Goal: Complete application form

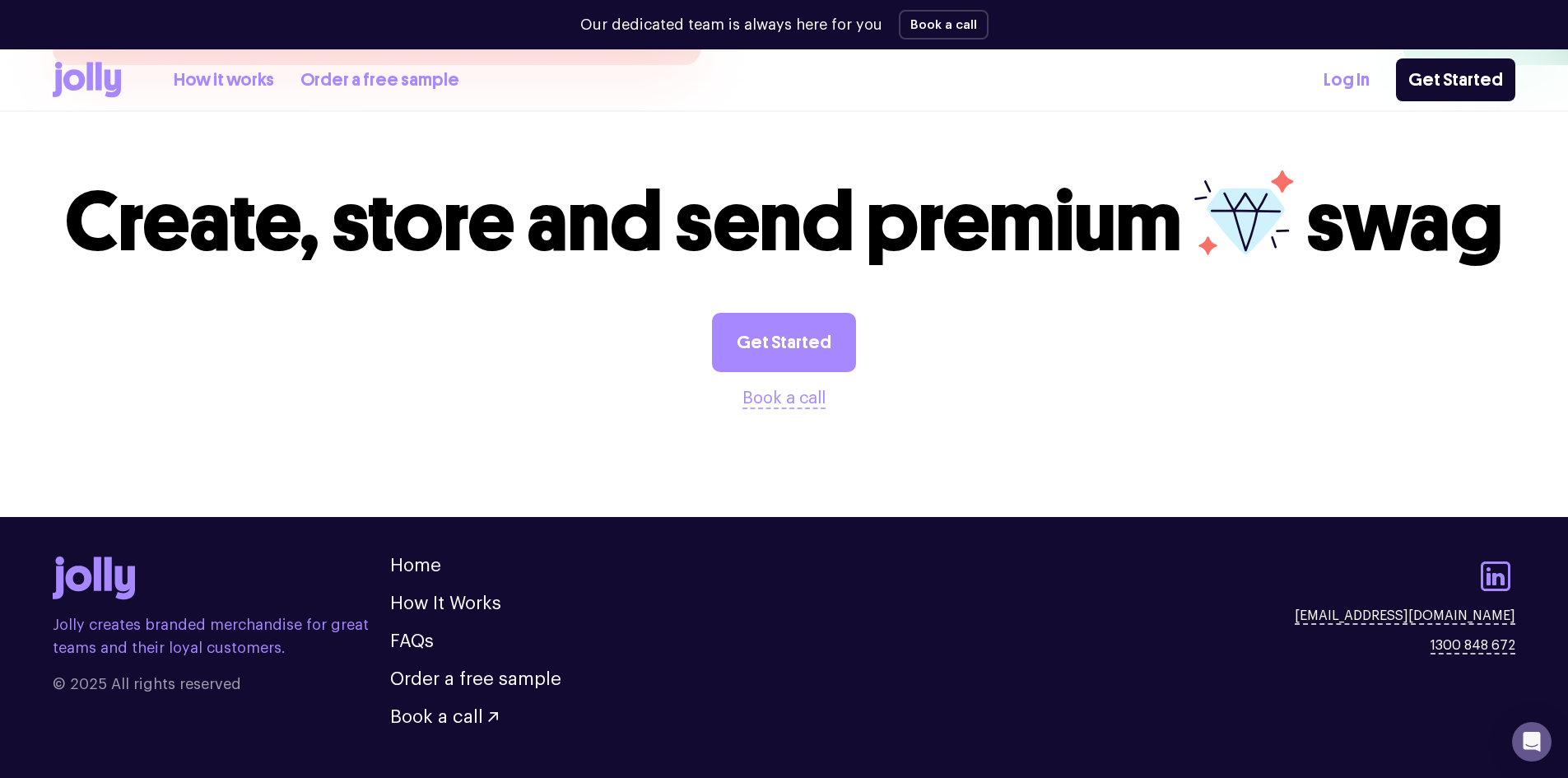
scroll to position [4564, 0]
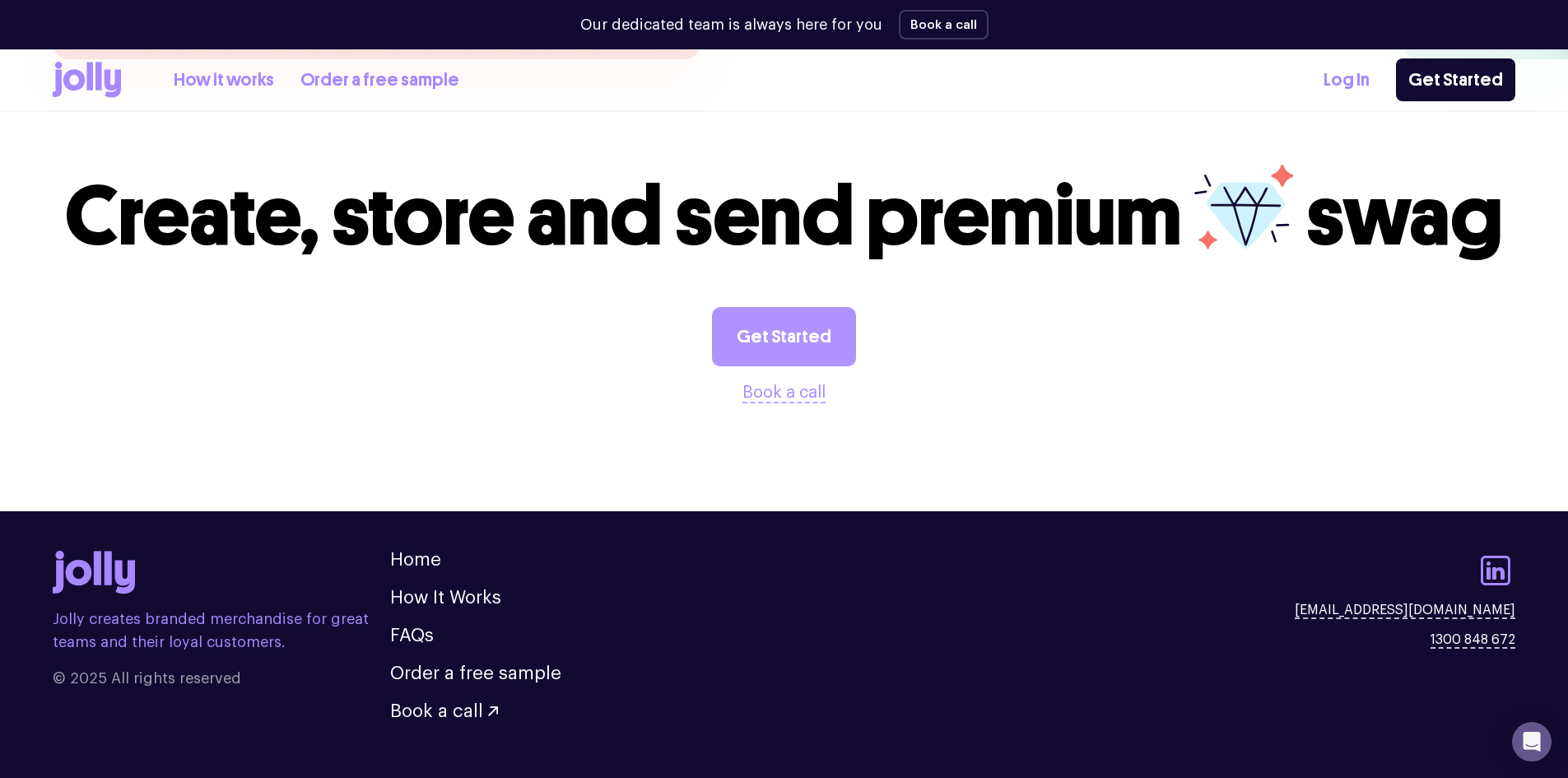
click at [790, 307] on link "Get Started" at bounding box center [783, 337] width 144 height 59
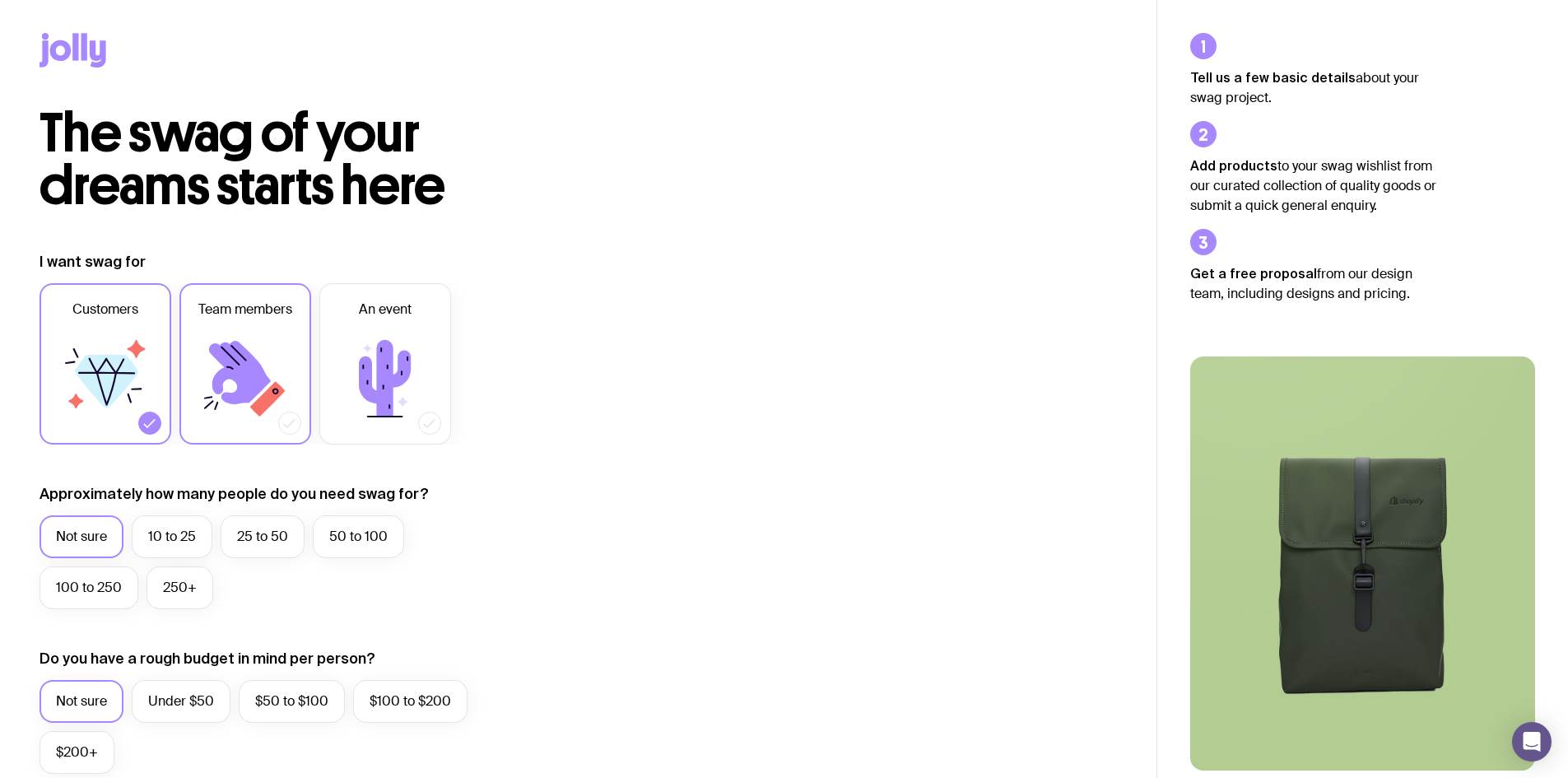
click at [256, 405] on icon at bounding box center [268, 399] width 35 height 35
click at [0, 0] on input "Team members" at bounding box center [0, 0] width 0 height 0
click at [393, 413] on icon at bounding box center [385, 378] width 99 height 99
click at [0, 0] on input "An event" at bounding box center [0, 0] width 0 height 0
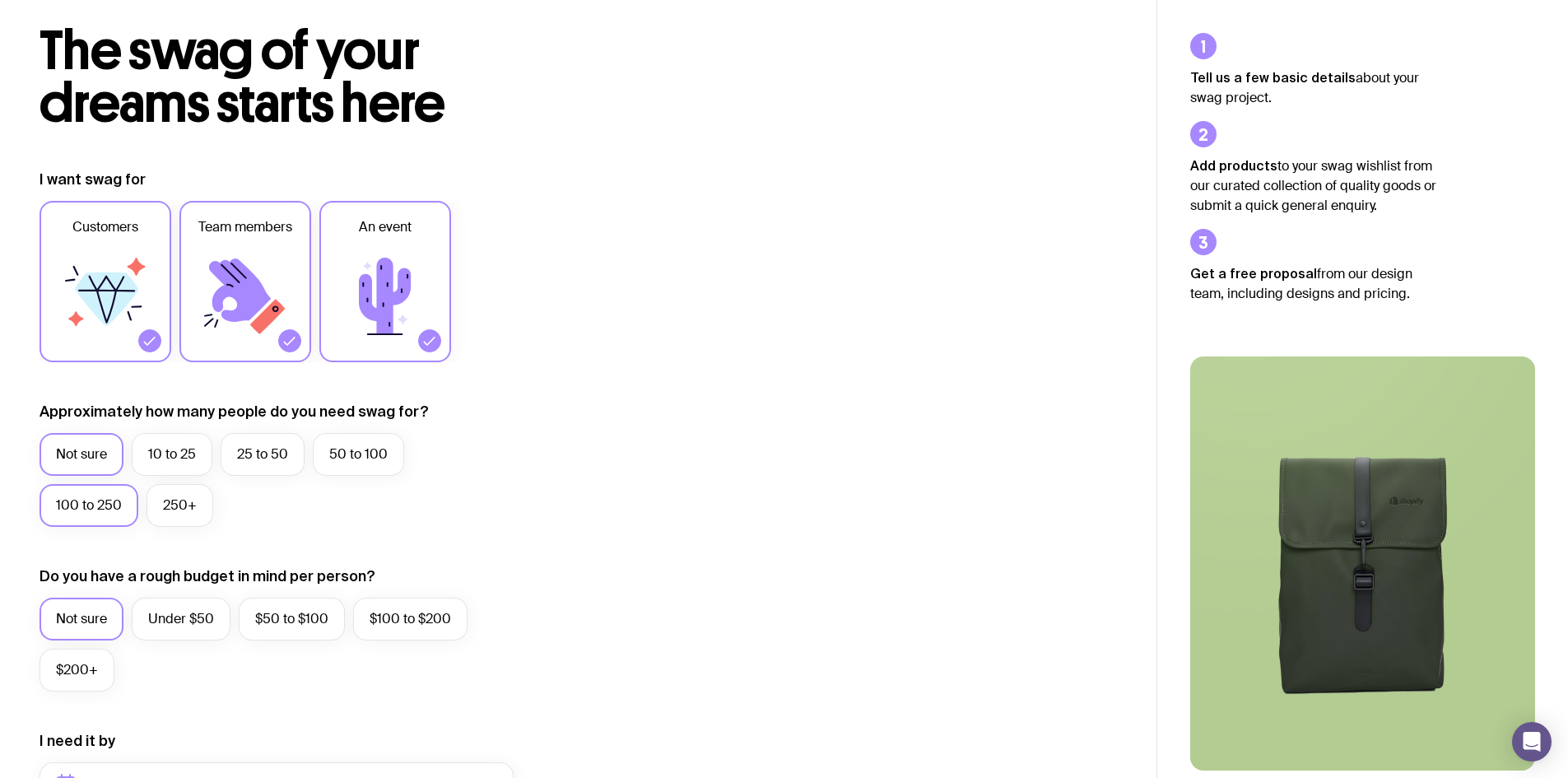
click at [89, 504] on label "100 to 250" at bounding box center [89, 505] width 99 height 43
click at [0, 0] on input "100 to 250" at bounding box center [0, 0] width 0 height 0
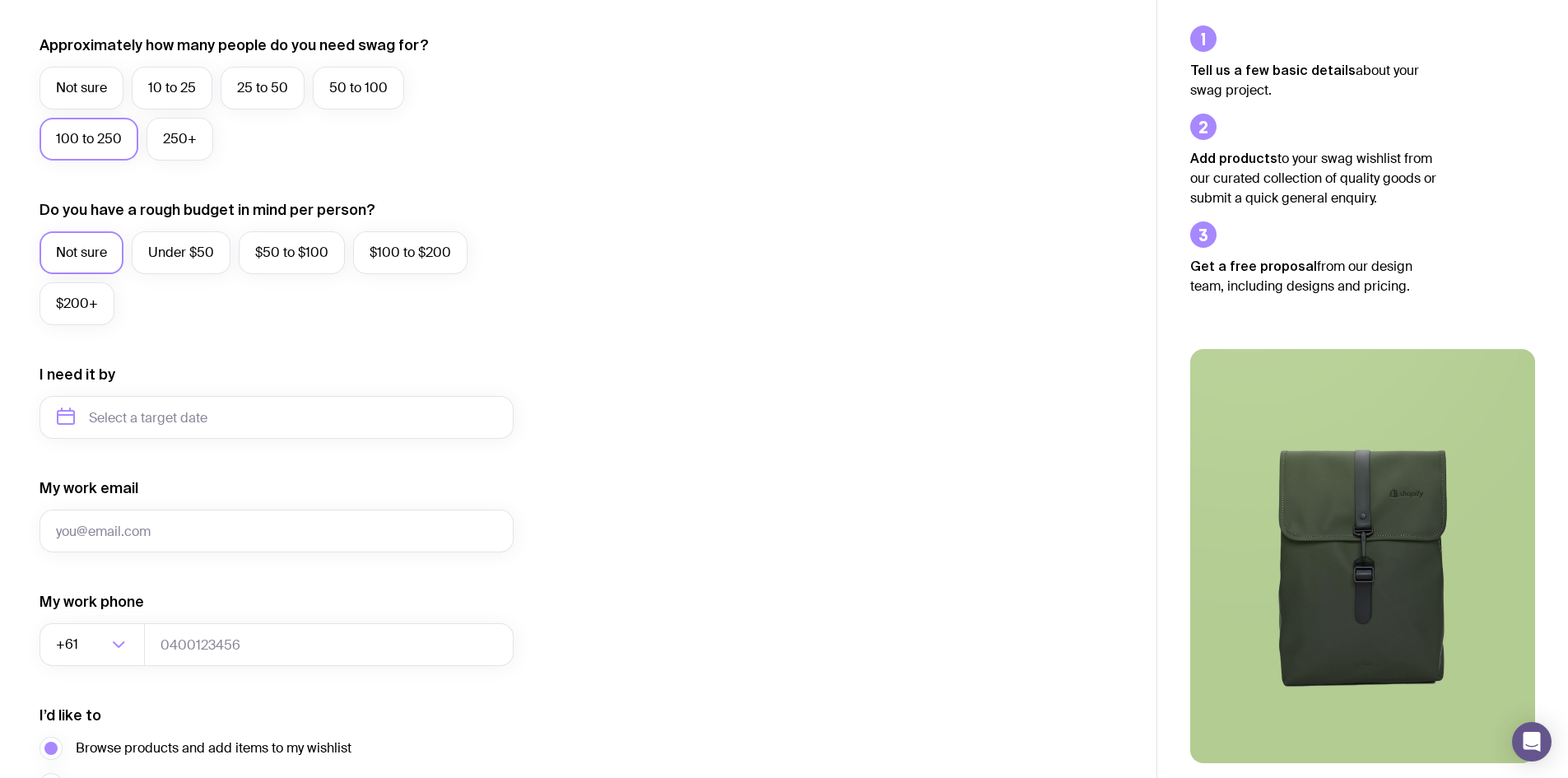
scroll to position [494, 0]
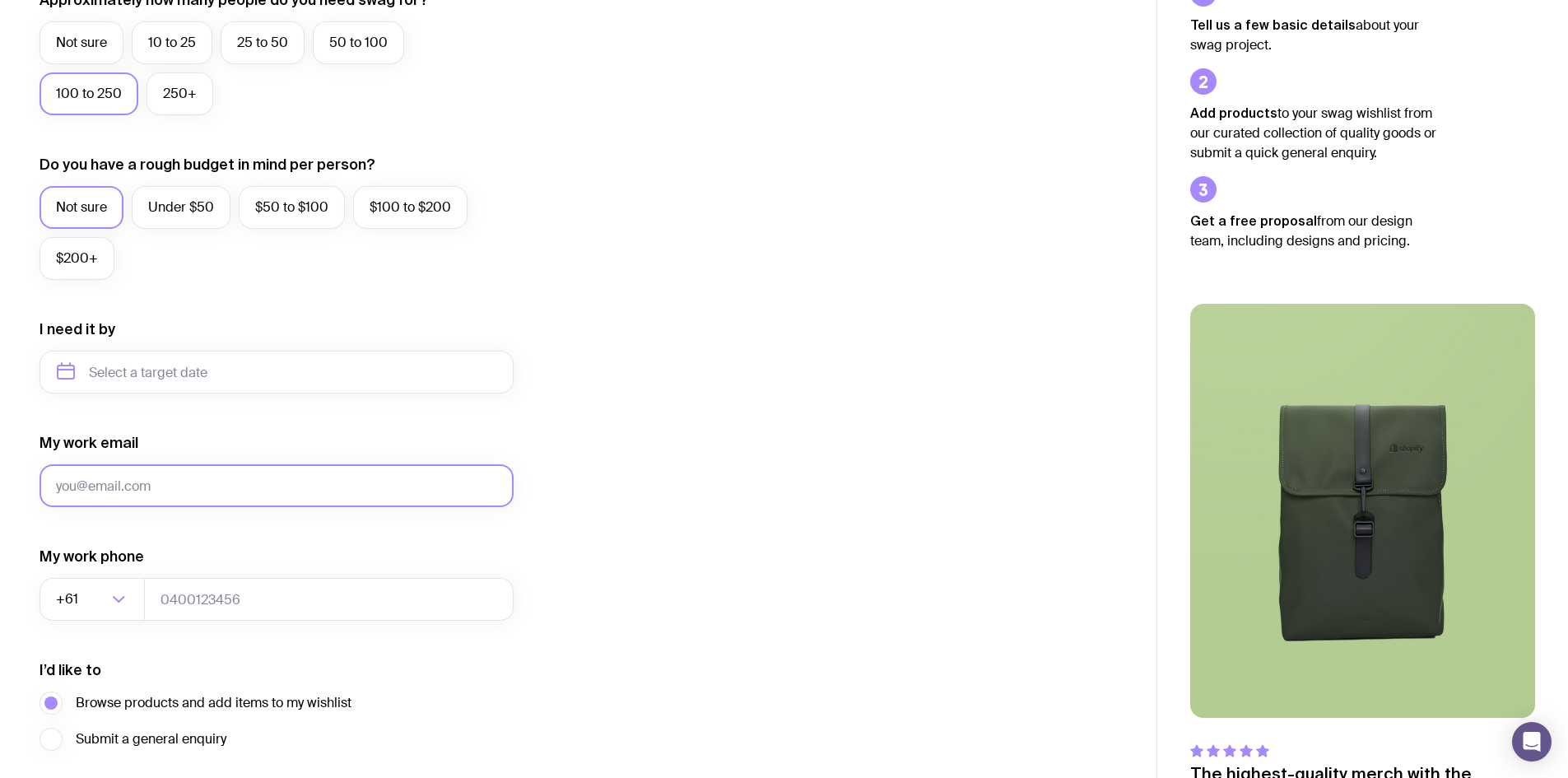
click at [212, 482] on input "My work email" at bounding box center [276, 486] width 474 height 43
type input "samantha.bell@silverwolfprojects.com.au"
type input "0370017469"
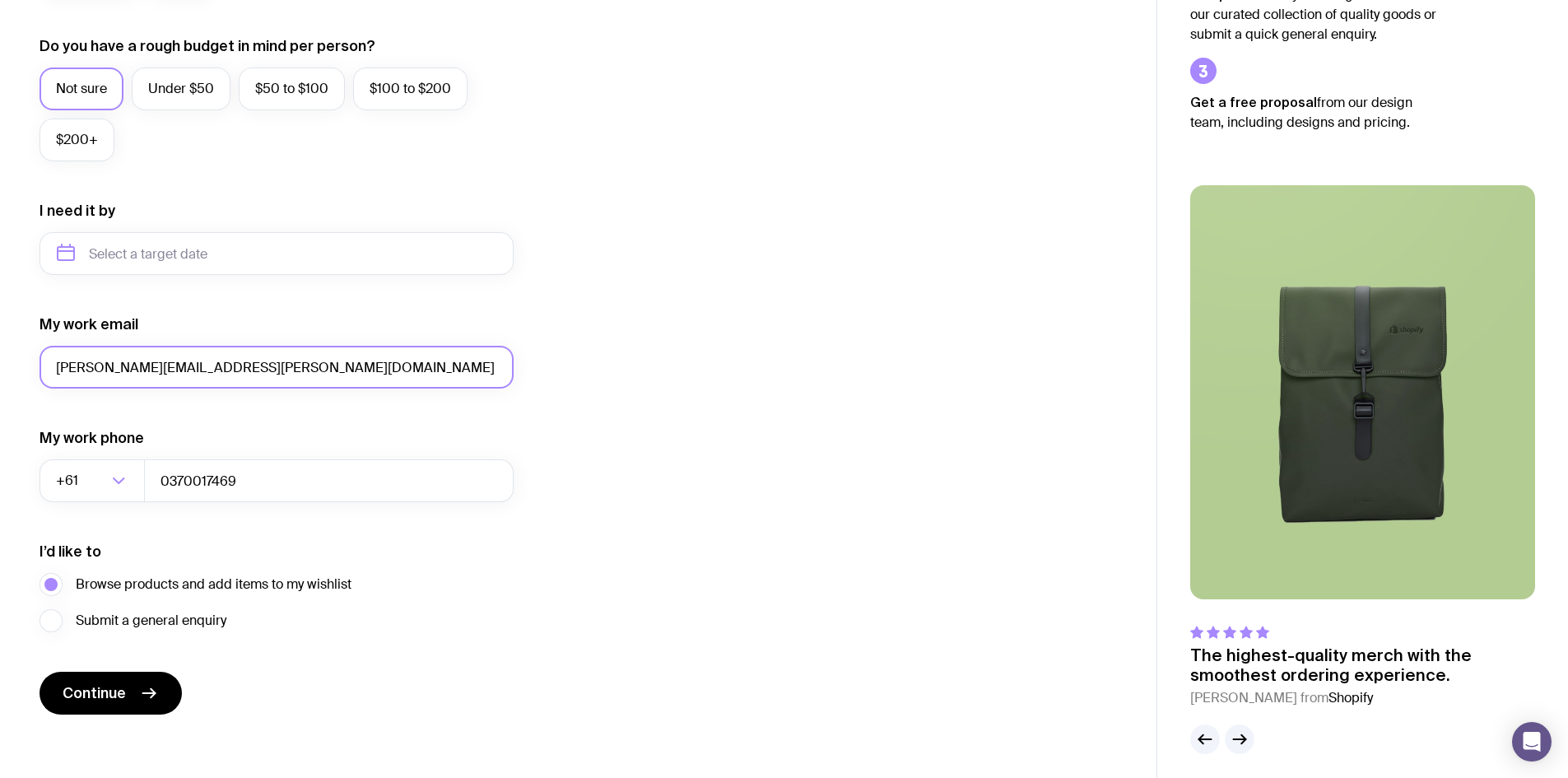
scroll to position [621, 0]
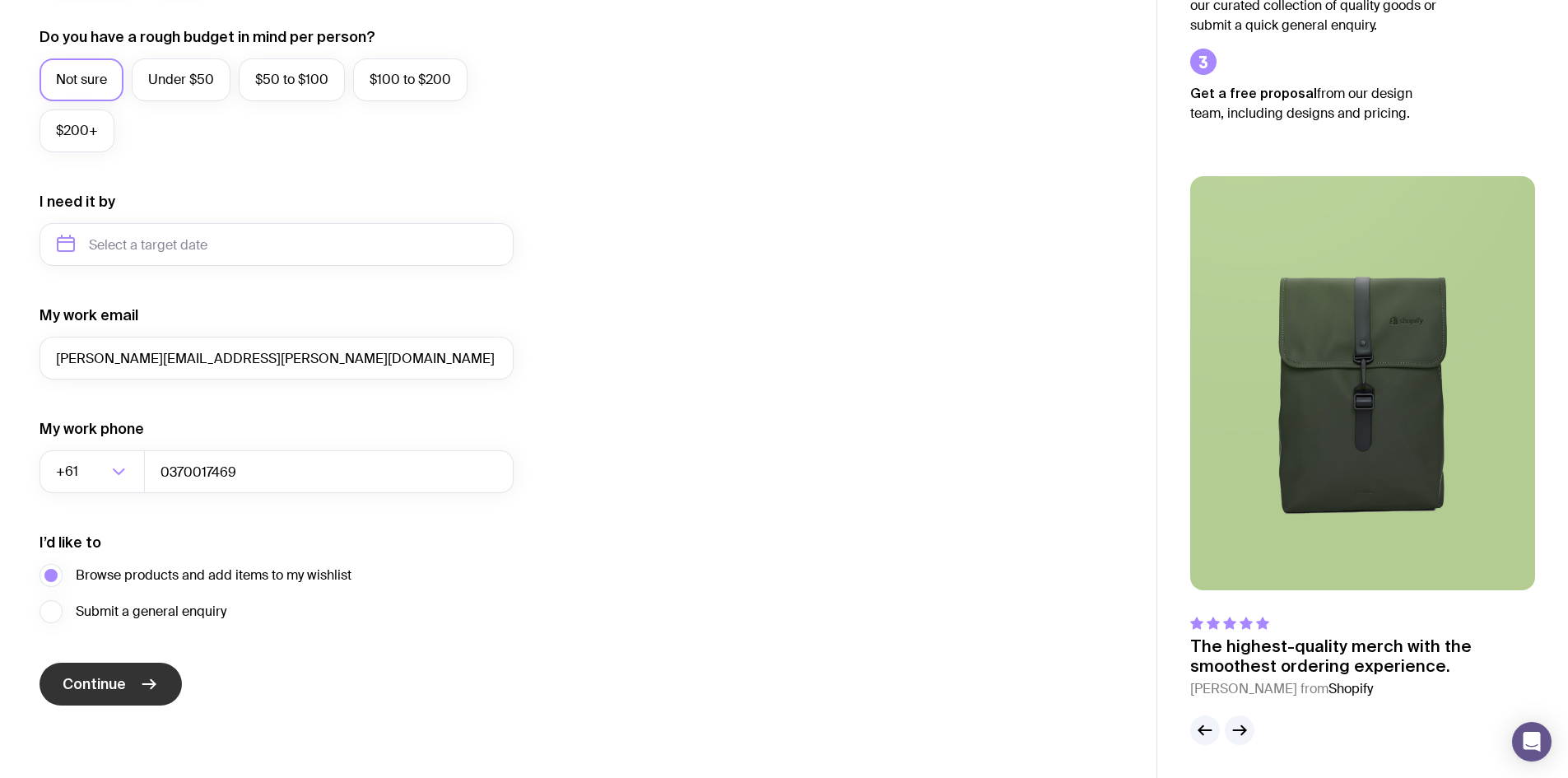
click at [74, 693] on span "Continue" at bounding box center [94, 683] width 63 height 19
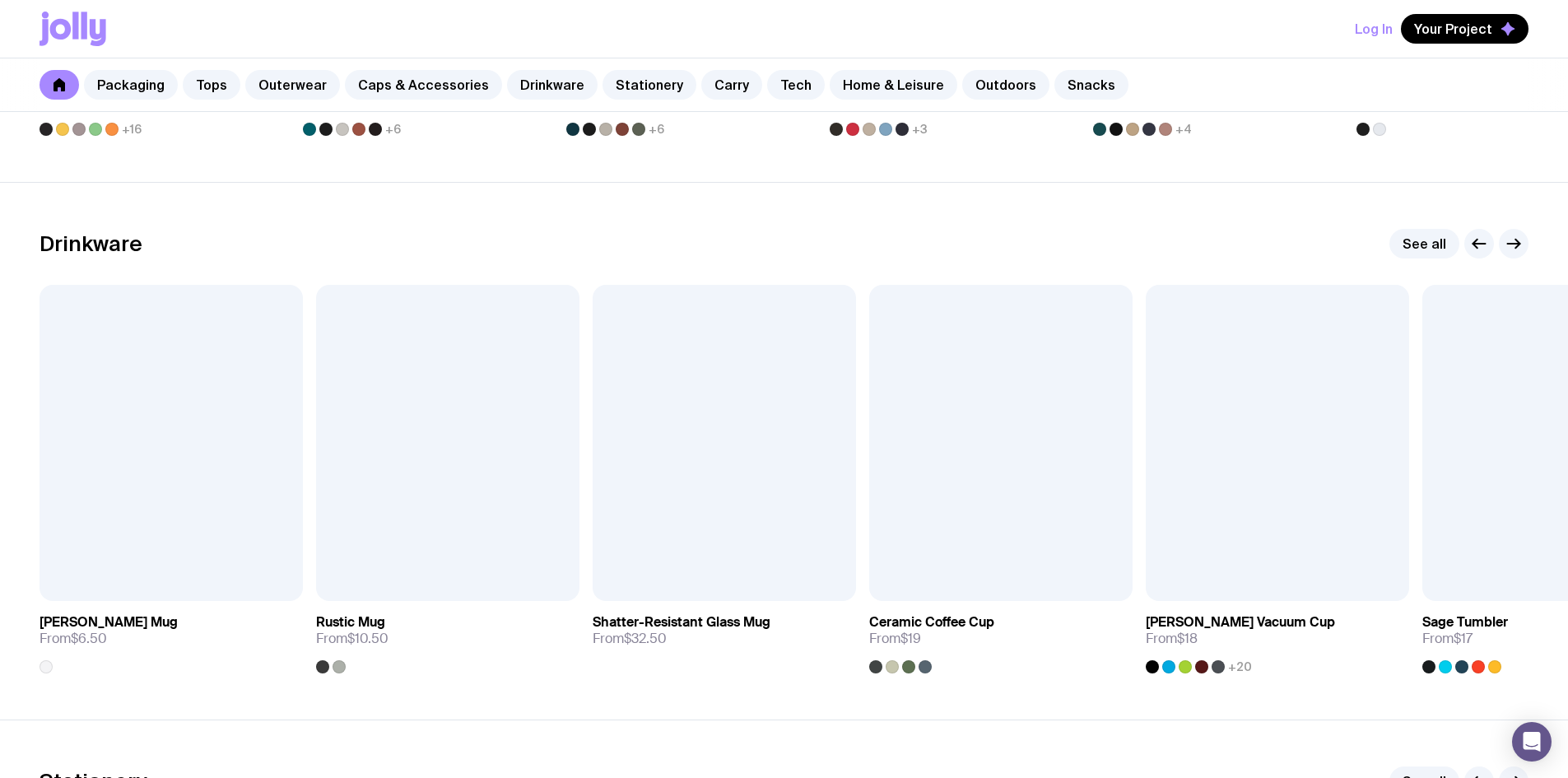
scroll to position [2305, 0]
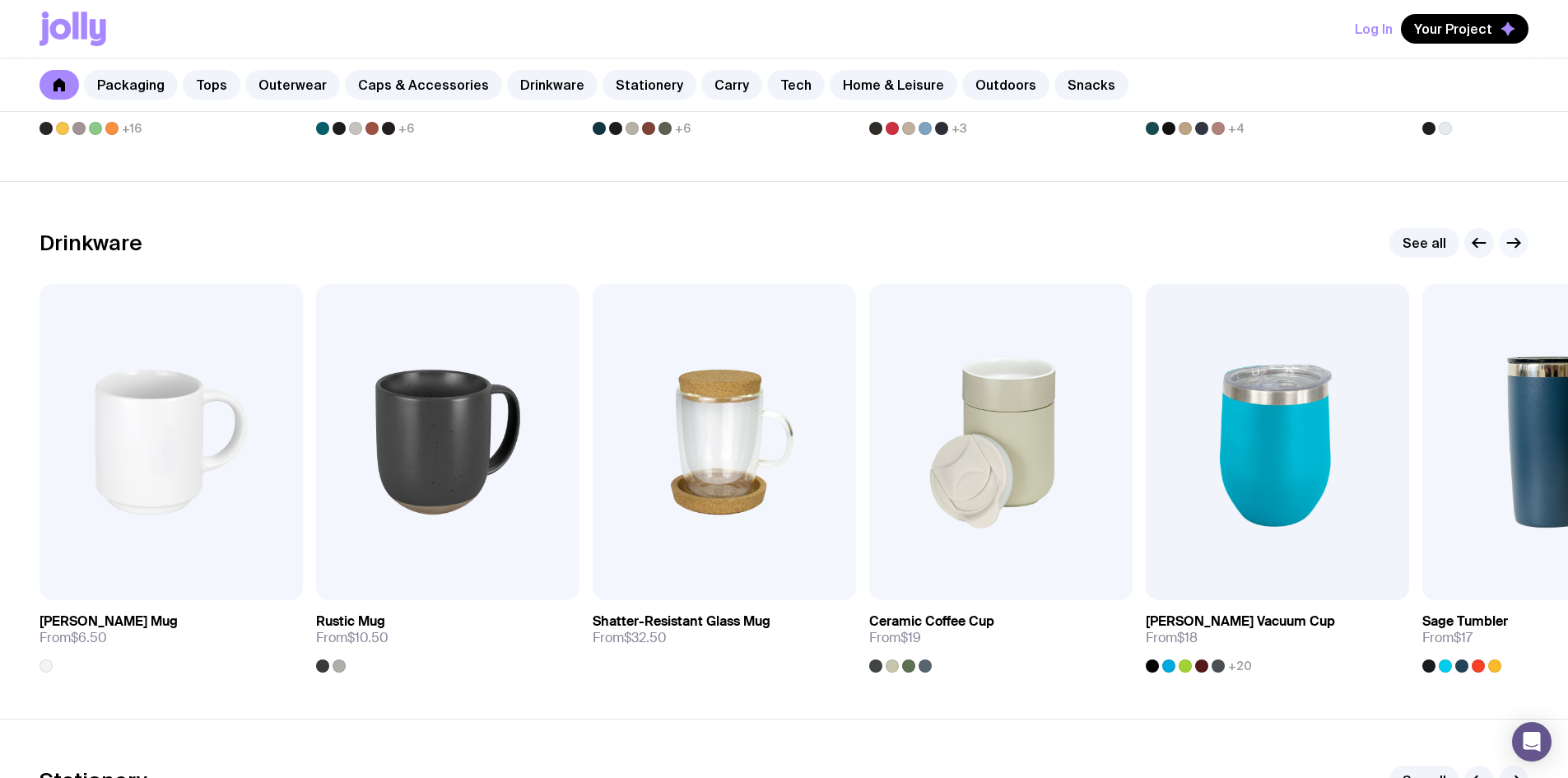
click at [1511, 249] on icon "button" at bounding box center [1512, 242] width 19 height 19
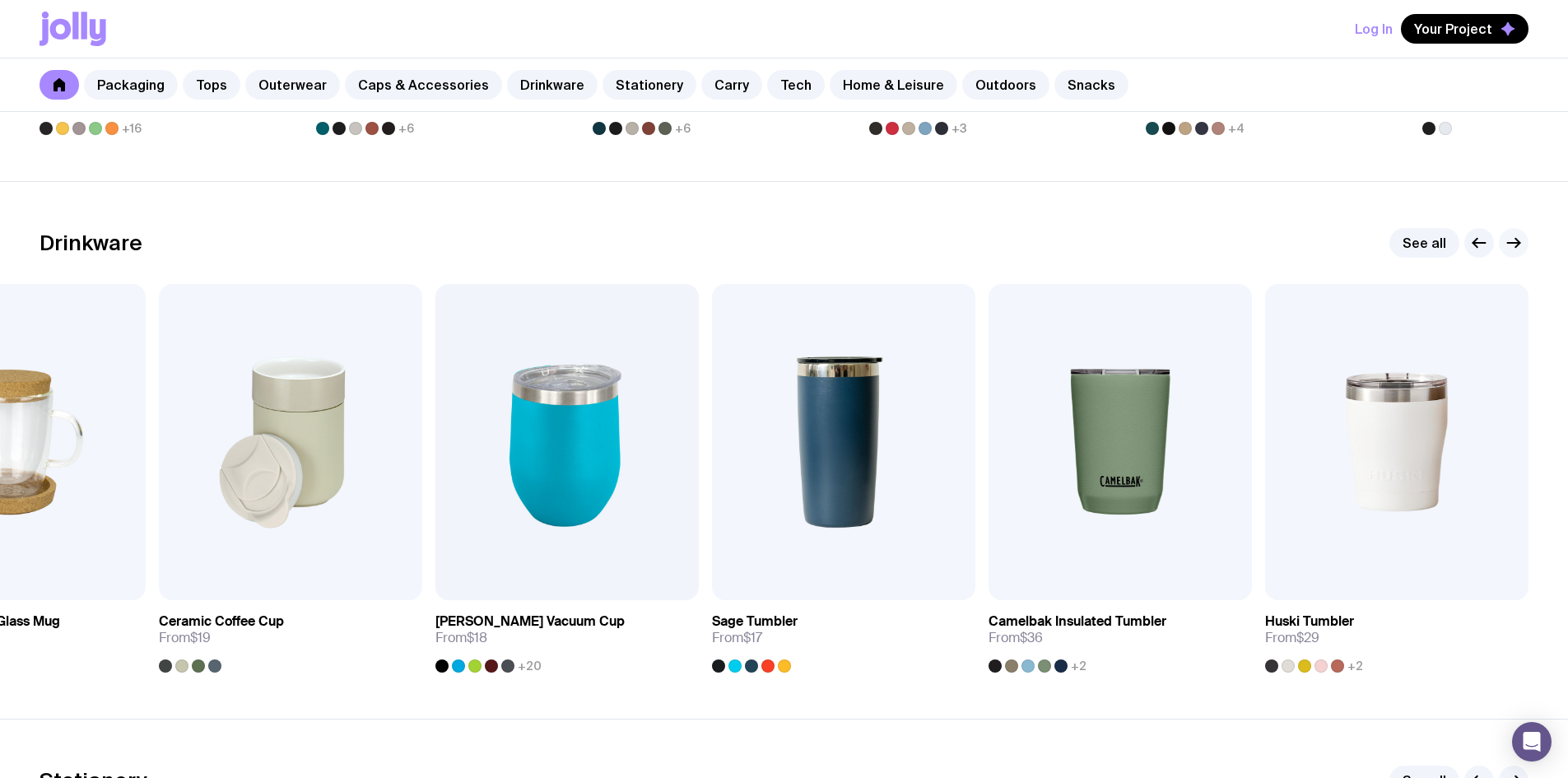
click at [1510, 240] on icon "button" at bounding box center [1512, 242] width 19 height 19
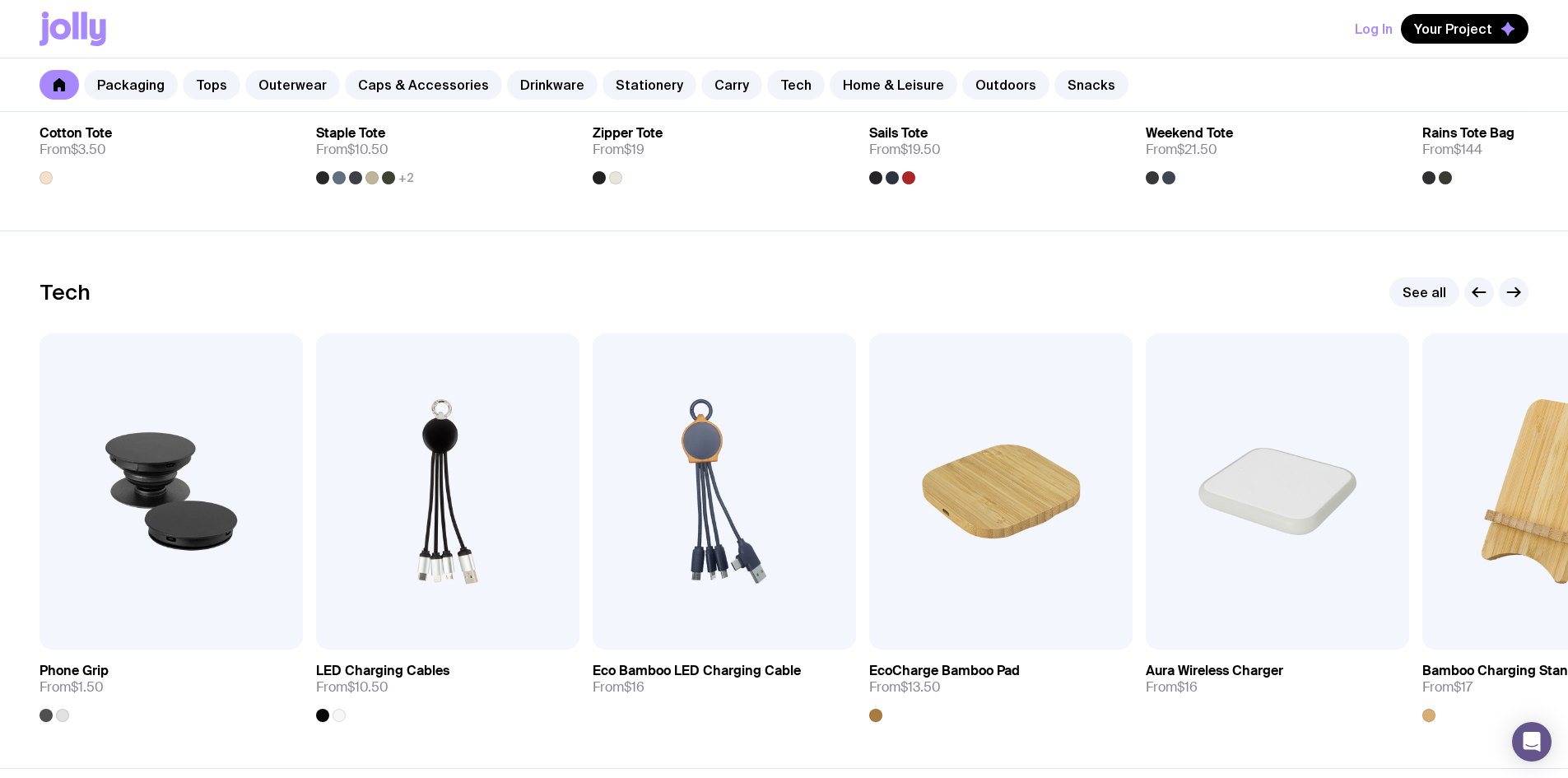
scroll to position [3870, 0]
click at [1513, 287] on icon "button" at bounding box center [1512, 291] width 19 height 19
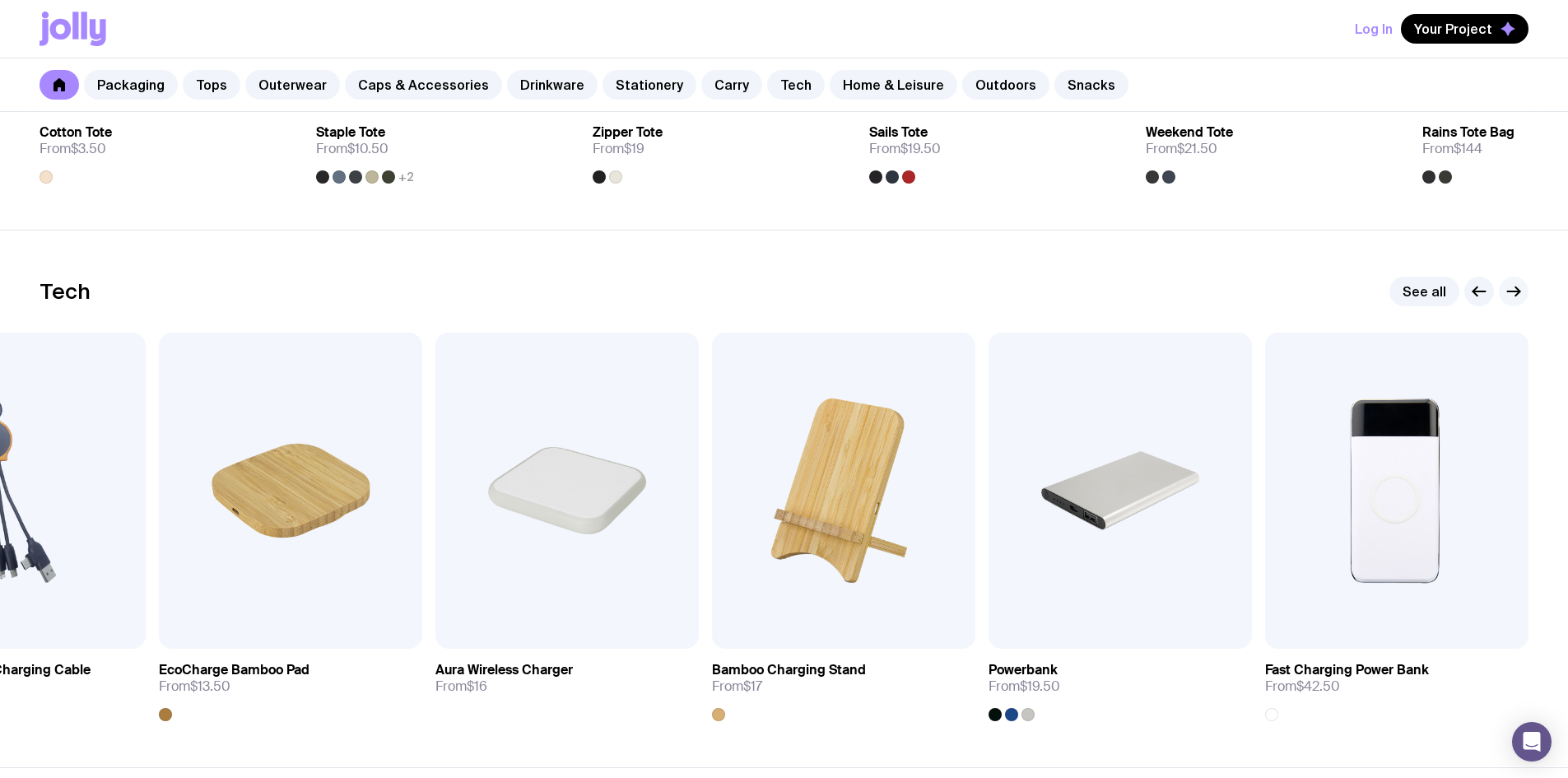
click at [1512, 288] on icon "button" at bounding box center [1512, 291] width 19 height 19
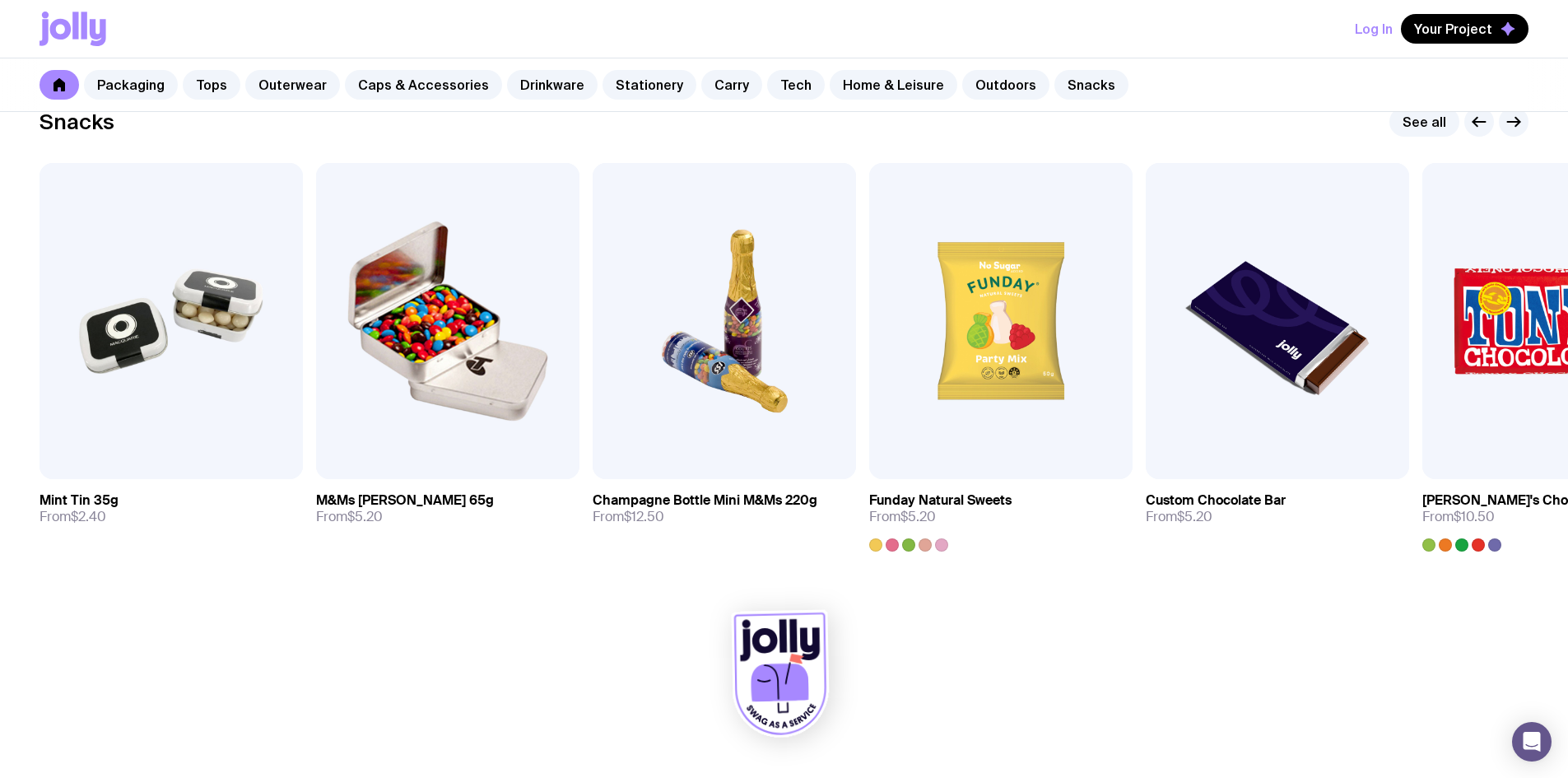
scroll to position [5654, 0]
click at [1512, 123] on icon "button" at bounding box center [1512, 121] width 19 height 19
